Goal: Task Accomplishment & Management: Use online tool/utility

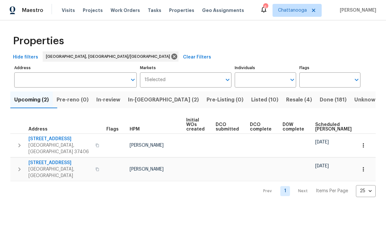
click at [159, 99] on span "In-reno (2)" at bounding box center [163, 99] width 71 height 9
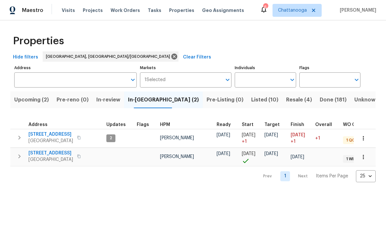
click at [51, 133] on span "[STREET_ADDRESS]" at bounding box center [50, 134] width 45 height 6
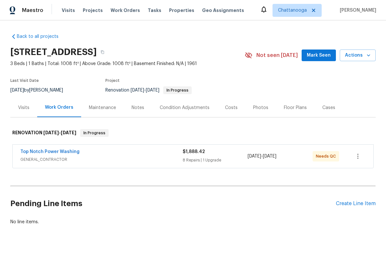
click at [60, 154] on link "Top Notch Power Washing" at bounding box center [49, 151] width 59 height 5
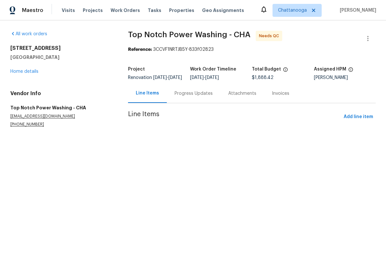
click at [26, 70] on link "Home details" at bounding box center [24, 71] width 28 height 5
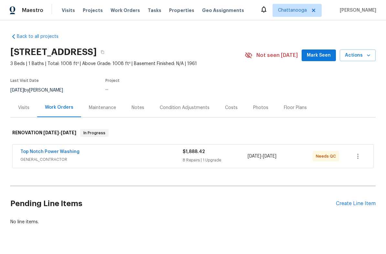
click at [47, 152] on link "Top Notch Power Washing" at bounding box center [49, 151] width 59 height 5
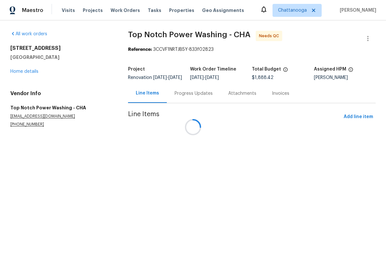
click at [191, 101] on div at bounding box center [193, 127] width 386 height 254
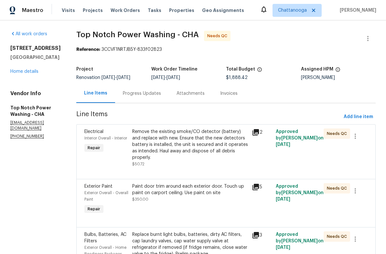
click at [168, 151] on div "Remove the existing smoke/CO detector (battery) and replace with new. Ensure th…" at bounding box center [190, 144] width 116 height 32
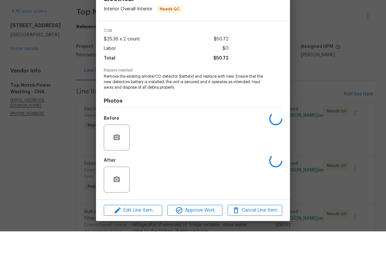
scroll to position [16, 0]
click at [195, 229] on span "Approve Work" at bounding box center [195, 233] width 51 height 8
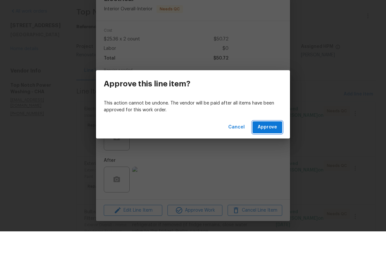
click at [267, 144] on button "Approve" at bounding box center [268, 150] width 30 height 12
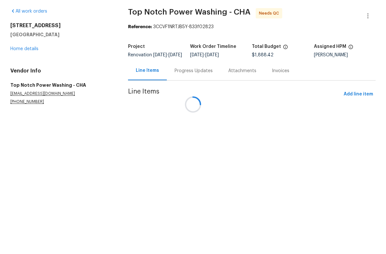
scroll to position [0, 0]
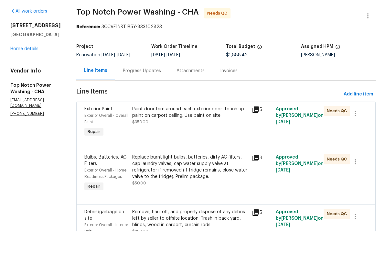
click at [188, 128] on div "Paint door trim around each exterior door. Touch up paint on carport ceiling. U…" at bounding box center [190, 134] width 116 height 13
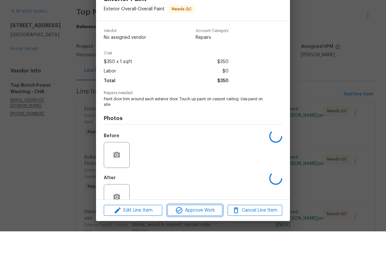
click at [203, 229] on span "Approve Work" at bounding box center [195, 233] width 51 height 8
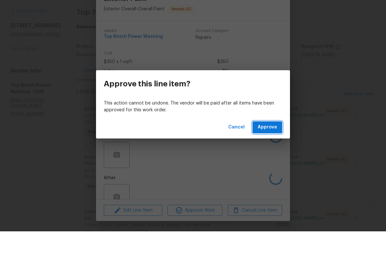
click at [273, 146] on span "Approve" at bounding box center [267, 150] width 19 height 8
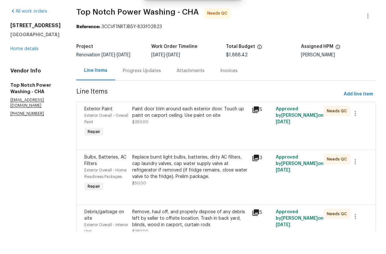
click at [198, 128] on div "Paint door trim around each exterior door. Touch up paint on carport ceiling. U…" at bounding box center [190, 137] width 116 height 19
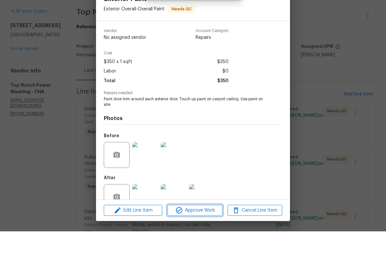
click at [202, 229] on span "Approve Work" at bounding box center [195, 233] width 51 height 8
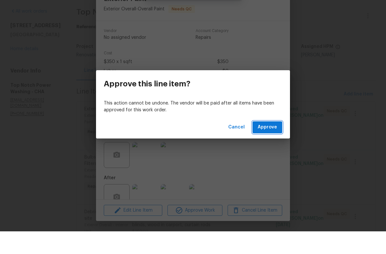
click at [273, 146] on span "Approve" at bounding box center [267, 150] width 19 height 8
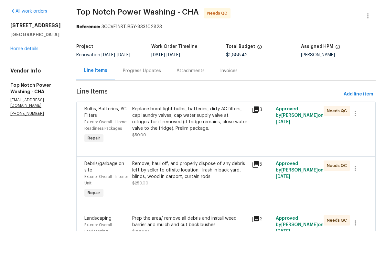
click at [188, 128] on div "Replace burnt light bulbs, batteries, dirty AC filters, cap laundry valves, cap…" at bounding box center [190, 141] width 116 height 26
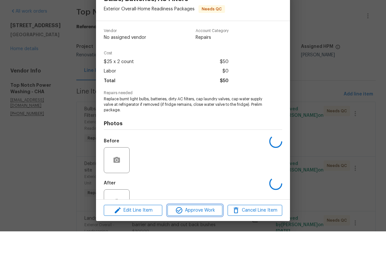
click at [195, 229] on span "Approve Work" at bounding box center [195, 233] width 51 height 8
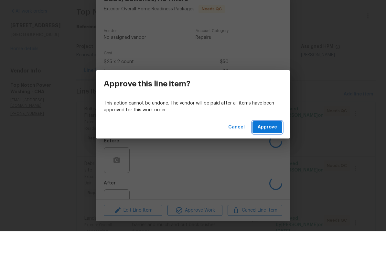
click at [269, 146] on span "Approve" at bounding box center [267, 150] width 19 height 8
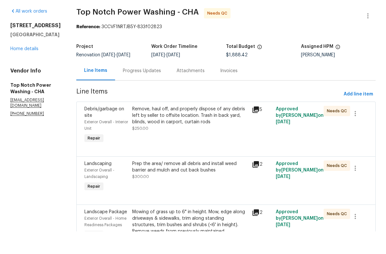
click at [196, 128] on div "Remove, haul off, and properly dispose of any debris left by seller to offsite …" at bounding box center [190, 137] width 116 height 19
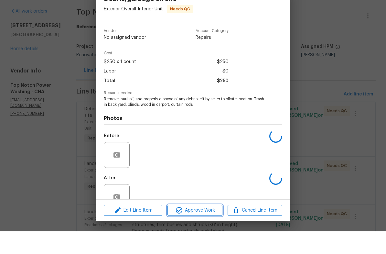
click at [200, 229] on span "Approve Work" at bounding box center [195, 233] width 51 height 8
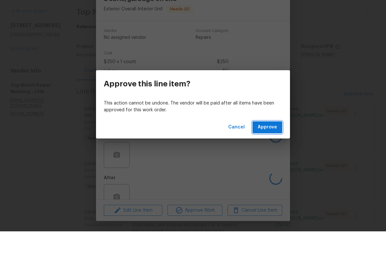
click at [272, 146] on span "Approve" at bounding box center [267, 150] width 19 height 8
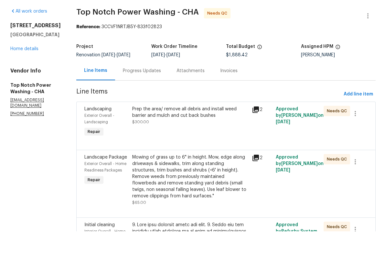
click at [190, 128] on div "Prep the area/ remove all debris and install weed barrier and mulch and cut bac…" at bounding box center [190, 134] width 116 height 13
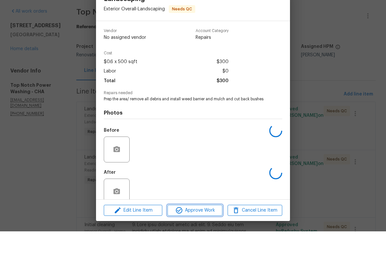
click at [199, 229] on span "Approve Work" at bounding box center [195, 233] width 51 height 8
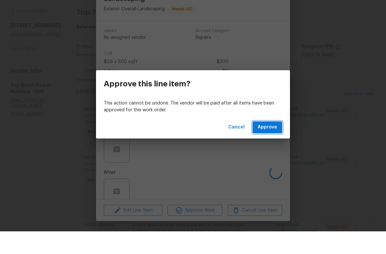
click at [268, 146] on span "Approve" at bounding box center [267, 150] width 19 height 8
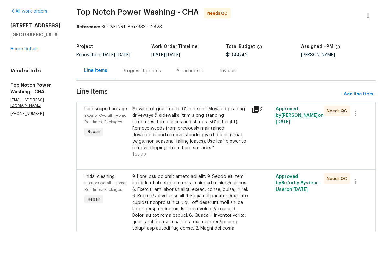
click at [193, 128] on div "Mowing of grass up to 6" in height. Mow, edge along driveways & sidewalks, trim…" at bounding box center [190, 150] width 116 height 45
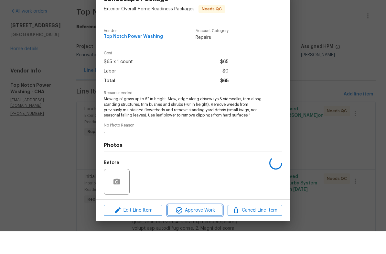
click at [200, 229] on span "Approve Work" at bounding box center [195, 233] width 51 height 8
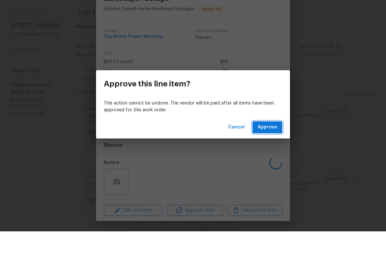
click at [268, 144] on button "Approve" at bounding box center [268, 150] width 30 height 12
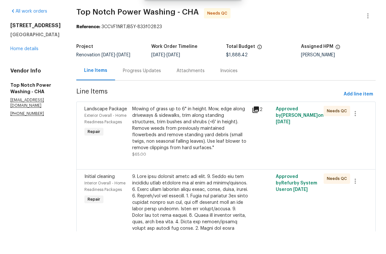
click at [188, 128] on div "Mowing of grass up to 6" in height. Mow, edge along driveways & sidewalks, trim…" at bounding box center [190, 150] width 116 height 45
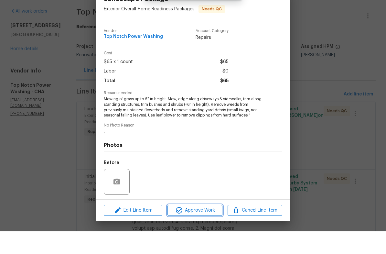
click at [192, 229] on span "Approve Work" at bounding box center [195, 233] width 51 height 8
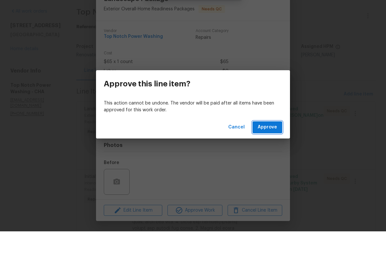
click at [262, 146] on span "Approve" at bounding box center [267, 150] width 19 height 8
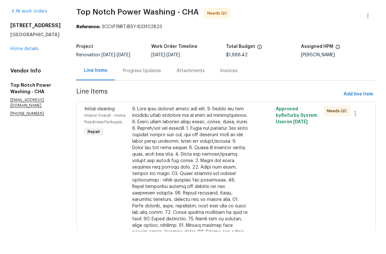
click at [190, 172] on div at bounding box center [190, 215] width 116 height 175
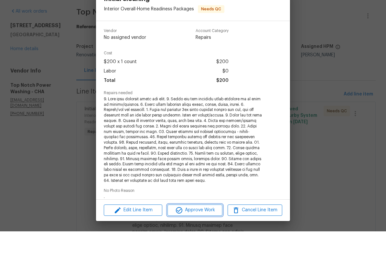
click at [206, 229] on span "Approve Work" at bounding box center [195, 233] width 51 height 8
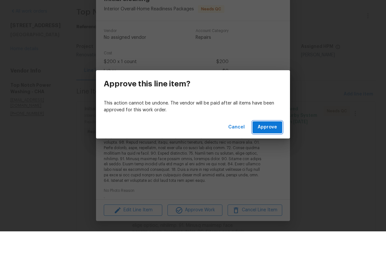
click at [281, 144] on button "Approve" at bounding box center [268, 150] width 30 height 12
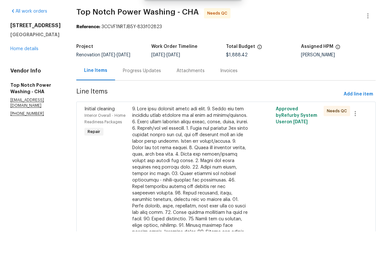
click at [213, 152] on div at bounding box center [190, 215] width 116 height 175
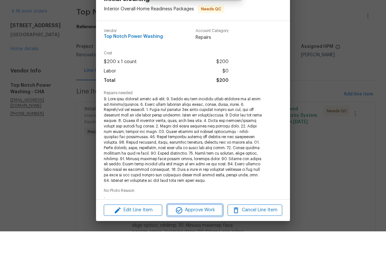
click at [211, 229] on span "Approve Work" at bounding box center [195, 233] width 51 height 8
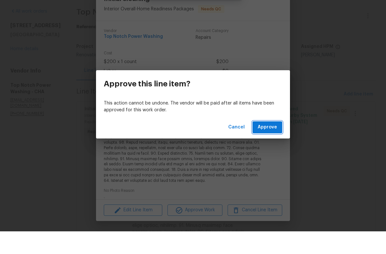
click at [269, 146] on span "Approve" at bounding box center [267, 150] width 19 height 8
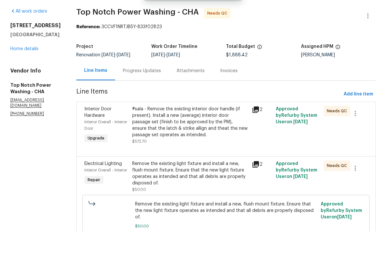
click at [188, 129] on div "#sala - Remove the existing interior door handle (if present). Install a new (a…" at bounding box center [190, 144] width 116 height 32
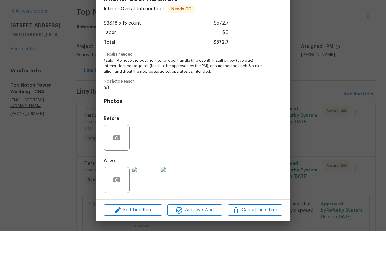
scroll to position [40, 0]
click at [192, 229] on span "Approve Work" at bounding box center [195, 233] width 51 height 8
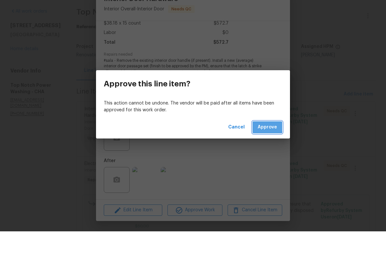
click at [261, 146] on span "Approve" at bounding box center [267, 150] width 19 height 8
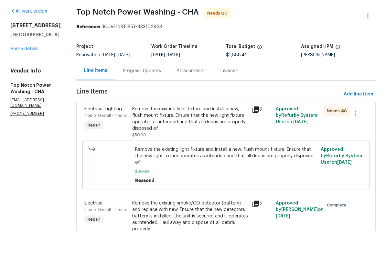
click at [194, 128] on div "Remove the existing light fixture and install a new, flush mount fixture. Ensur…" at bounding box center [190, 141] width 116 height 26
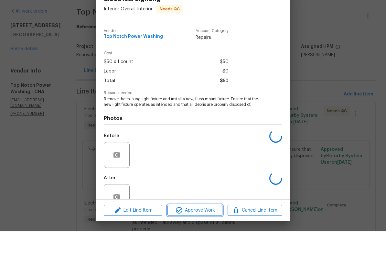
click at [201, 229] on span "Approve Work" at bounding box center [195, 233] width 51 height 8
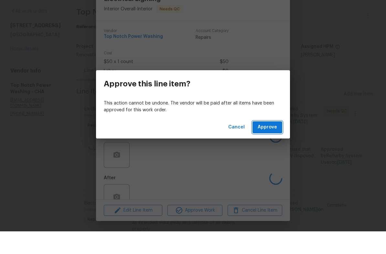
click at [267, 146] on span "Approve" at bounding box center [267, 150] width 19 height 8
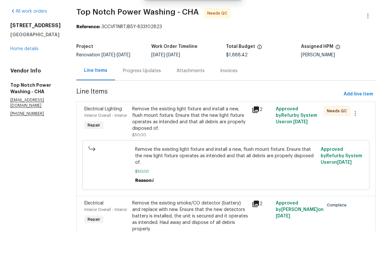
click at [210, 128] on div "Remove the existing light fixture and install a new, flush mount fixture. Ensur…" at bounding box center [190, 141] width 116 height 26
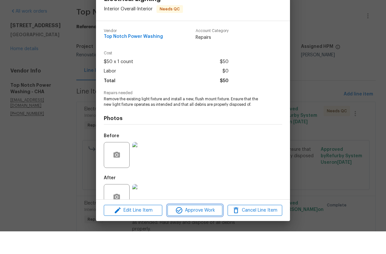
click at [202, 229] on span "Approve Work" at bounding box center [195, 233] width 51 height 8
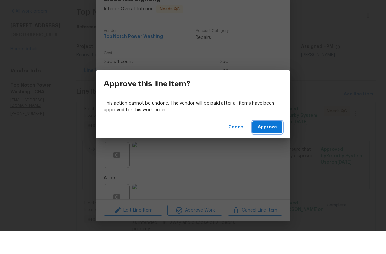
click at [273, 146] on span "Approve" at bounding box center [267, 150] width 19 height 8
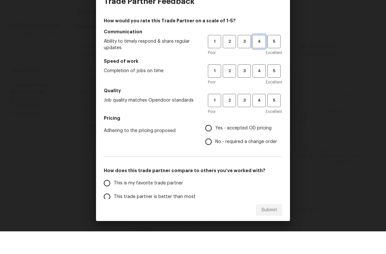
click at [253, 58] on button "4" at bounding box center [259, 64] width 13 height 13
click at [259, 90] on span "4" at bounding box center [259, 93] width 12 height 7
click at [257, 119] on span "4" at bounding box center [259, 122] width 12 height 7
click at [240, 148] on span "Yes - accepted OD pricing" at bounding box center [243, 151] width 56 height 7
click at [215, 144] on input "Yes - accepted OD pricing" at bounding box center [209, 151] width 14 height 14
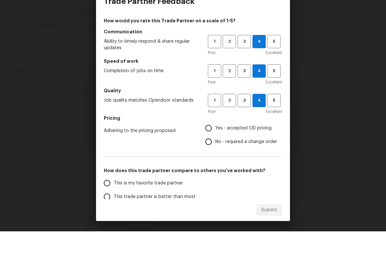
radio input "true"
click at [193, 199] on label "This is my favorite trade partner" at bounding box center [151, 206] width 102 height 14
click at [114, 199] on input "This is my favorite trade partner" at bounding box center [107, 206] width 14 height 14
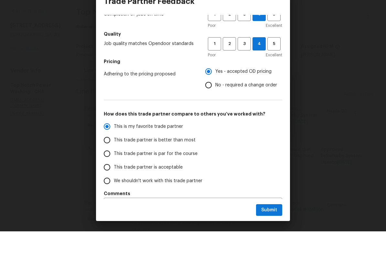
scroll to position [56, 0]
radio input "true"
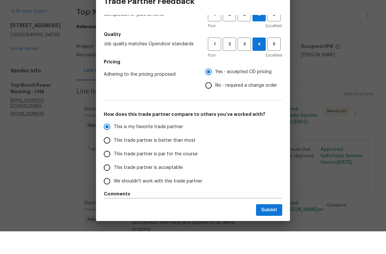
click at [188, 160] on span "This trade partner is better than most" at bounding box center [155, 163] width 82 height 7
click at [114, 156] on input "This trade partner is better than most" at bounding box center [107, 163] width 14 height 14
radio input "true"
click at [274, 227] on button "Submit" at bounding box center [269, 233] width 26 height 12
radio input "true"
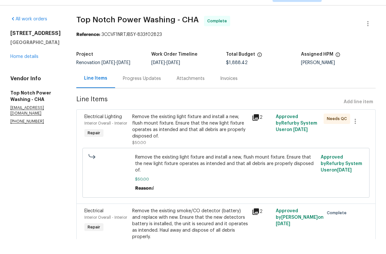
click at [213, 128] on div "Remove the existing light fixture and install a new, flush mount fixture. Ensur…" at bounding box center [190, 141] width 116 height 26
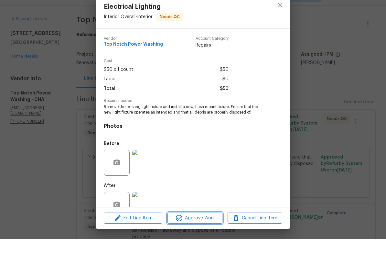
click at [206, 229] on span "Approve Work" at bounding box center [195, 233] width 51 height 8
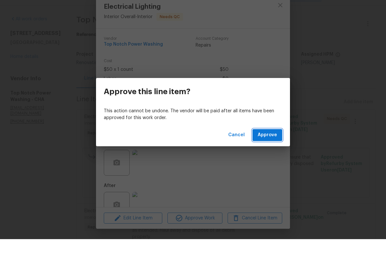
click at [268, 144] on button "Approve" at bounding box center [268, 150] width 30 height 12
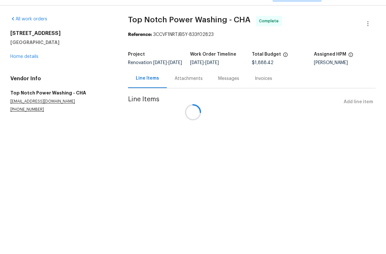
click at [22, 56] on div at bounding box center [193, 127] width 386 height 254
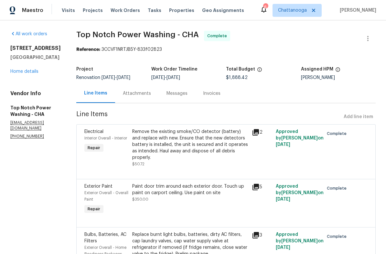
click at [23, 72] on link "Home details" at bounding box center [24, 71] width 28 height 5
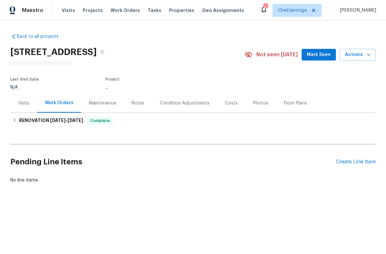
click at [360, 55] on span "Actions" at bounding box center [358, 55] width 26 height 8
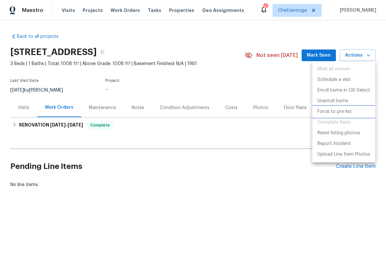
click at [338, 113] on p "Force to pre-list" at bounding box center [335, 111] width 34 height 7
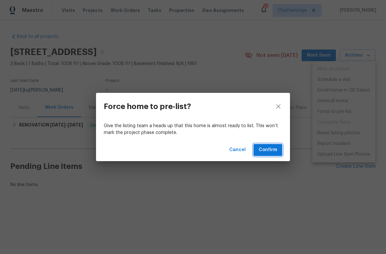
click at [269, 150] on span "Confirm" at bounding box center [268, 150] width 18 height 8
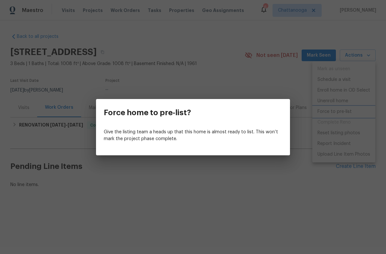
click at [294, 79] on div "Force home to pre-list? Give the listing team a heads up that this home is almo…" at bounding box center [193, 127] width 386 height 254
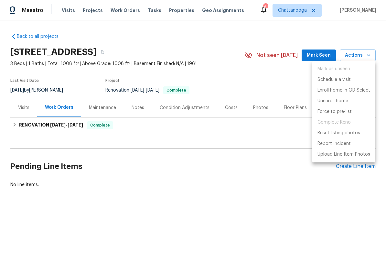
click at [290, 89] on div at bounding box center [193, 127] width 386 height 254
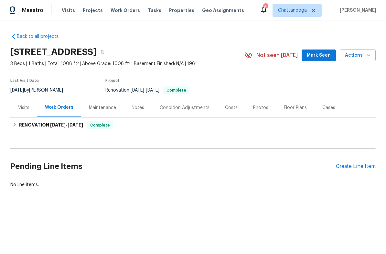
click at [261, 105] on div "Photos" at bounding box center [260, 107] width 15 height 6
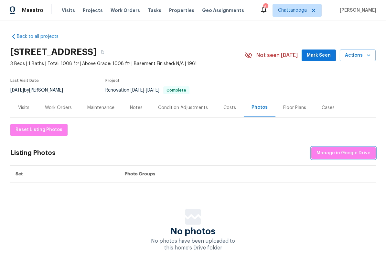
click at [355, 157] on button "Manage in Google Drive" at bounding box center [344, 153] width 64 height 12
